Goal: Check status

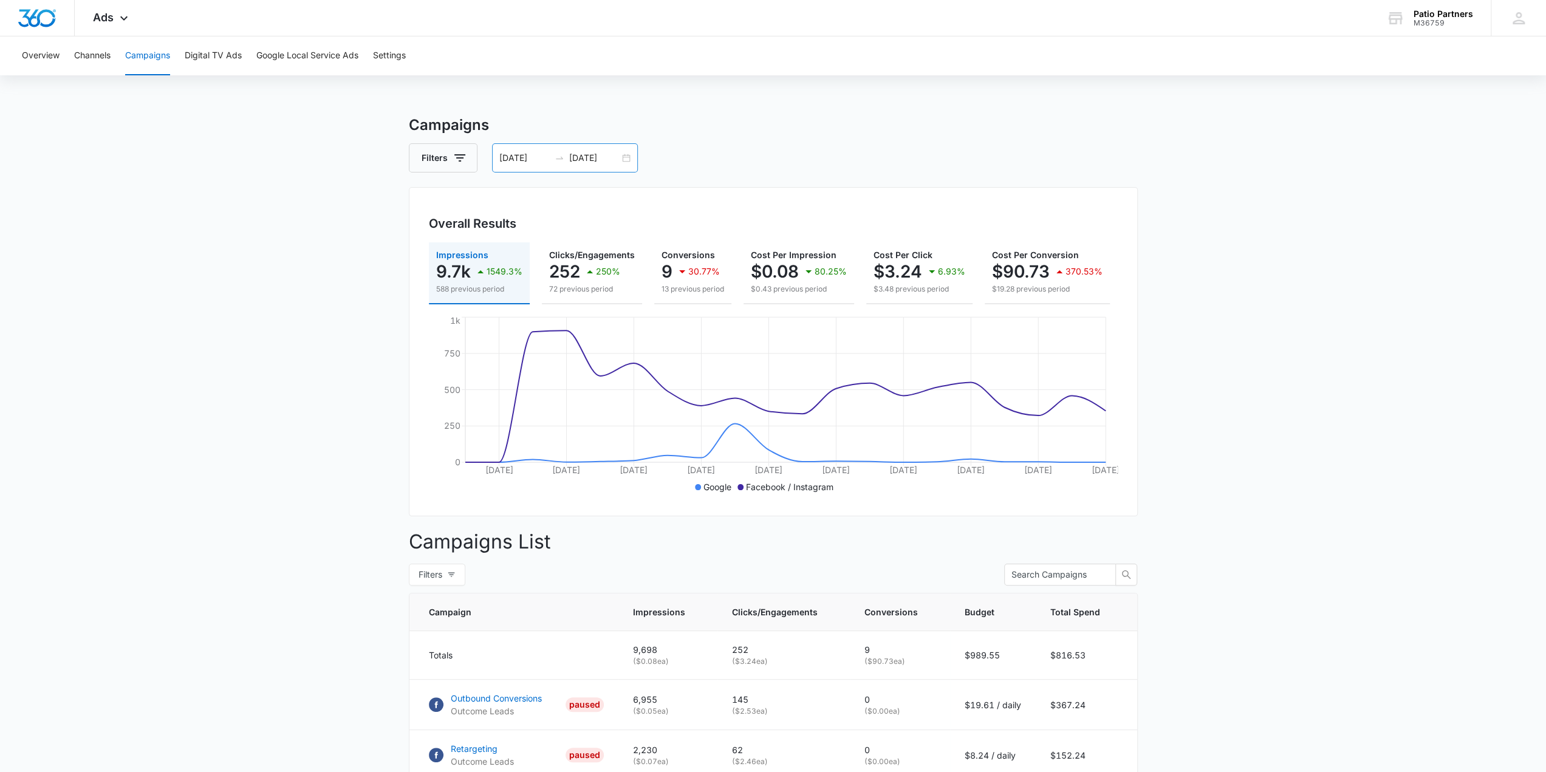
click at [598, 159] on input "[DATE]" at bounding box center [594, 157] width 50 height 13
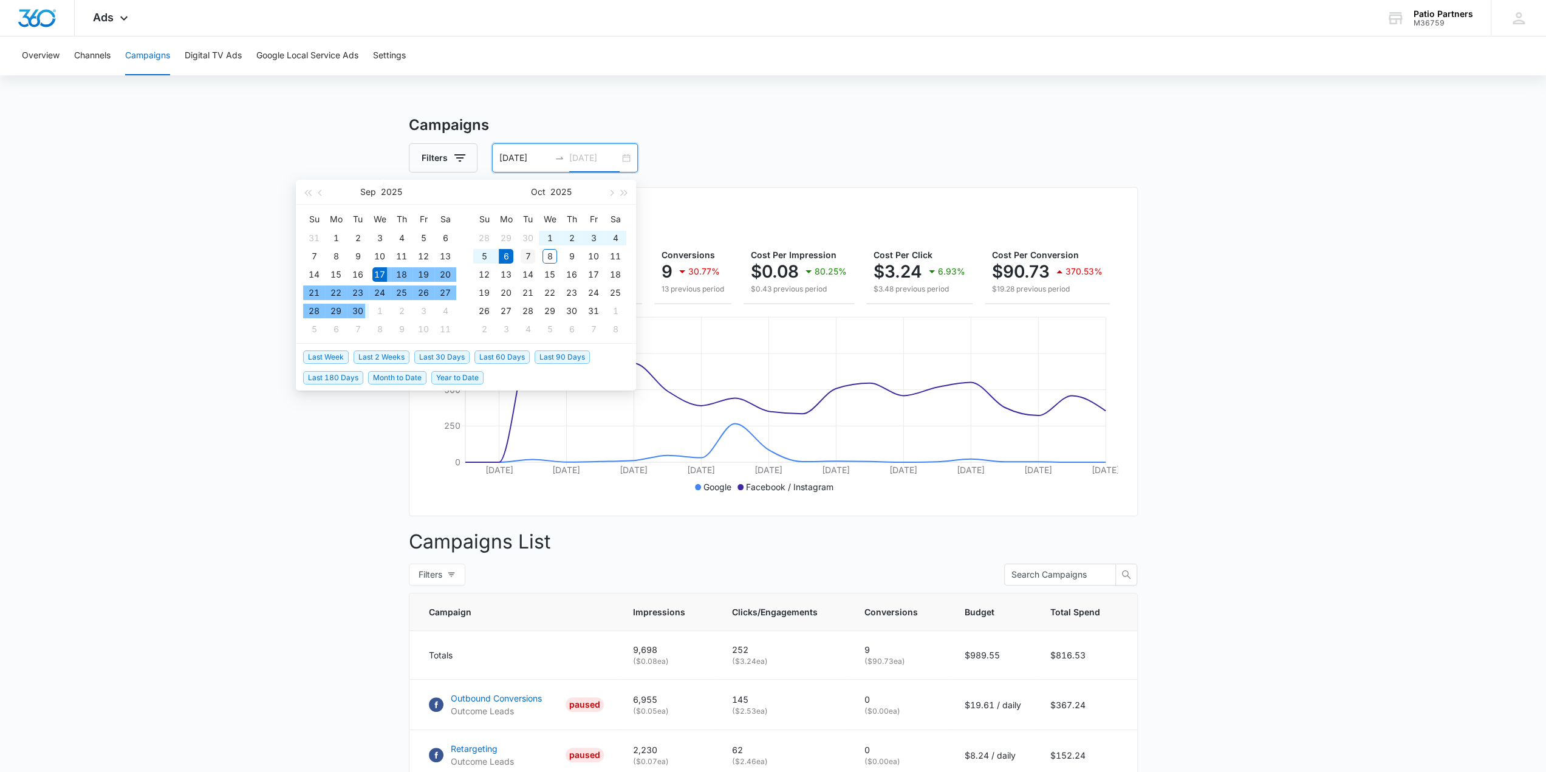
type input "[DATE]"
click at [533, 251] on div "7" at bounding box center [527, 256] width 15 height 15
click at [1227, 333] on main "Campaigns Filters 09/17/2025 10/07/2025 Overall Results Impressions 9.7k 1459.2…" at bounding box center [773, 515] width 1546 height 802
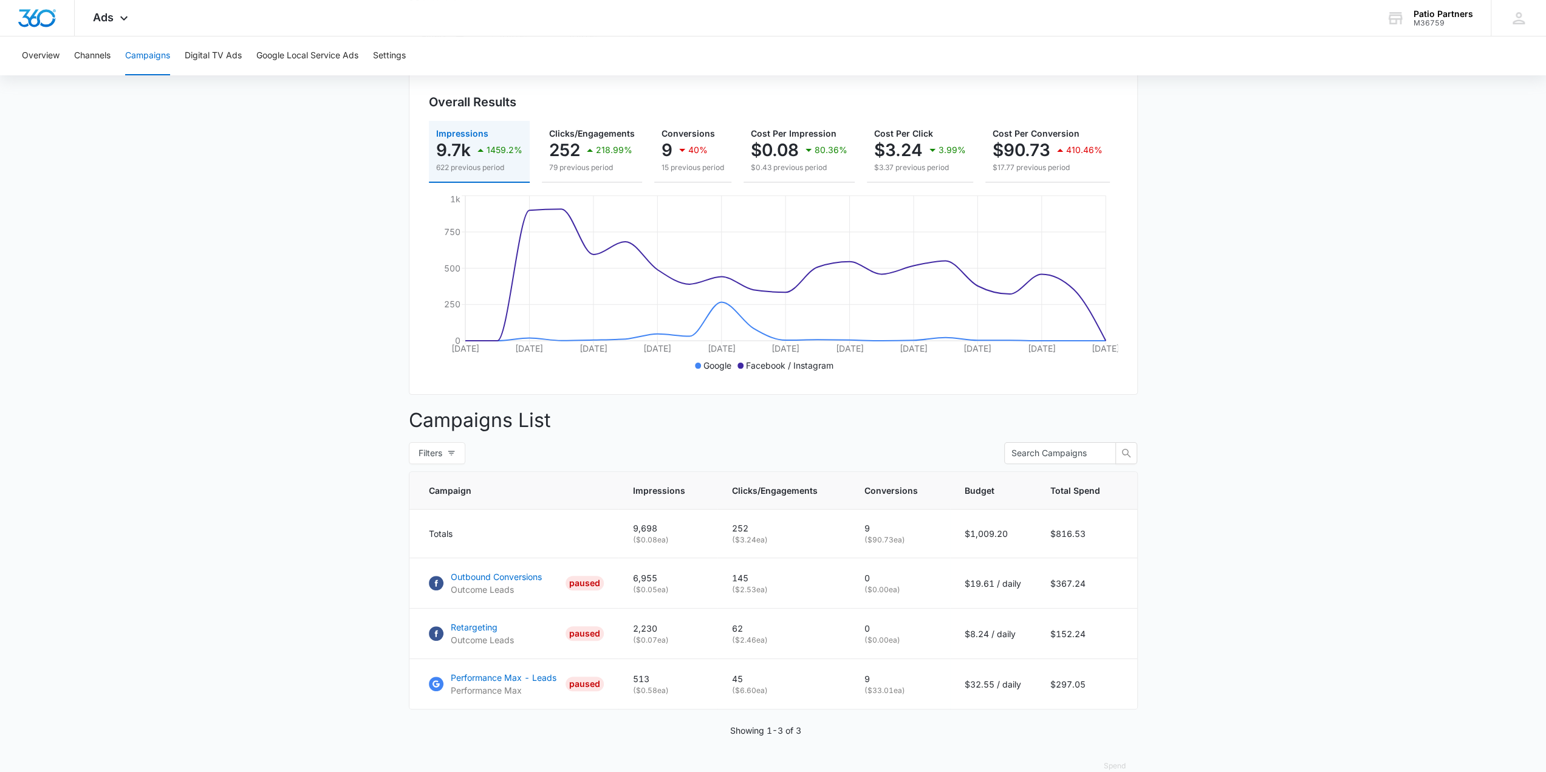
scroll to position [152, 0]
